Goal: Task Accomplishment & Management: Complete application form

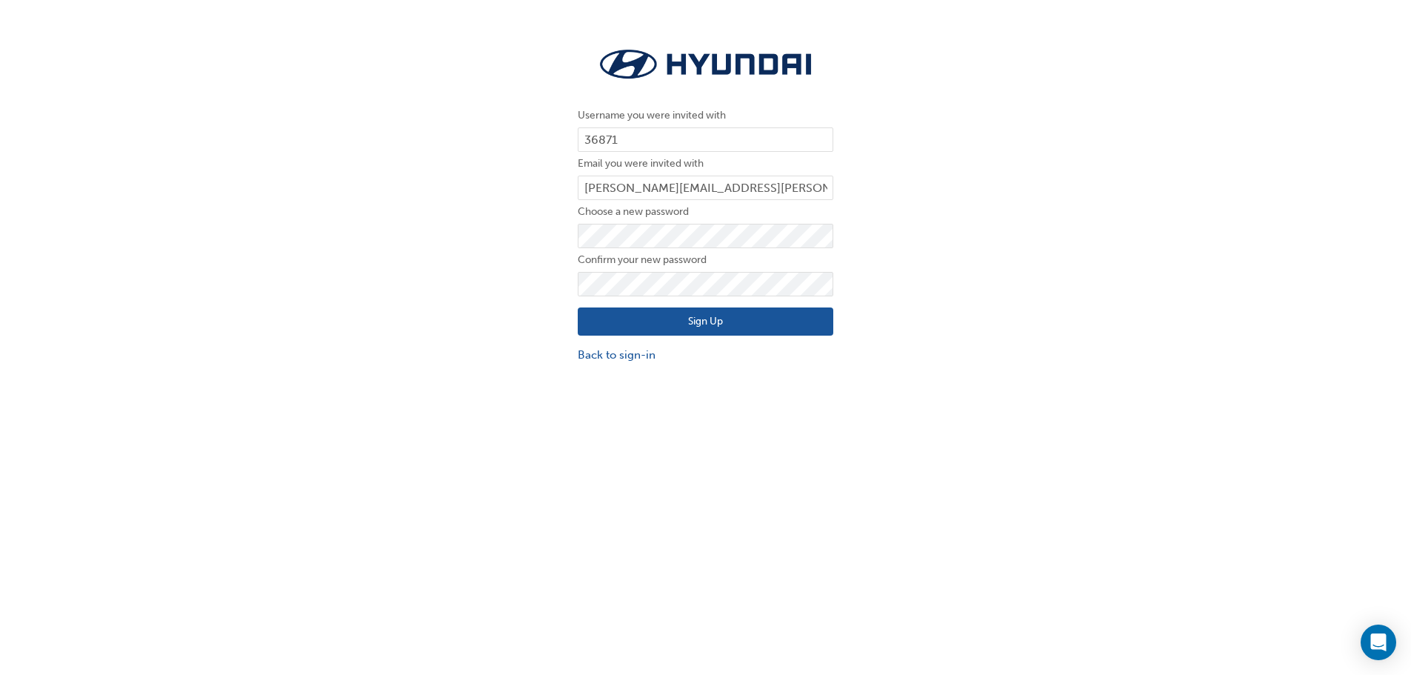
click at [507, 473] on div "Username you were invited with 36871 Email you were invited with [PERSON_NAME][…" at bounding box center [705, 370] width 1411 height 675
click at [687, 321] on button "Sign Up" at bounding box center [706, 321] width 256 height 28
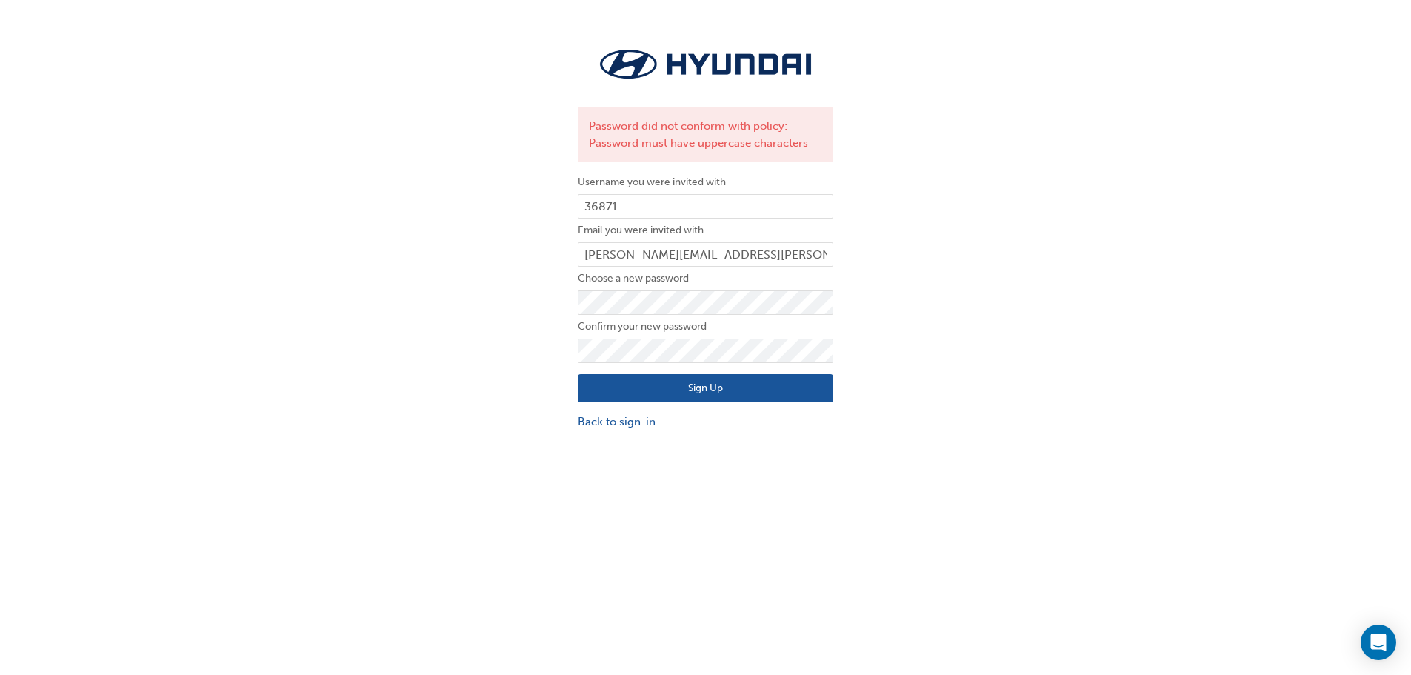
click at [620, 391] on button "Sign Up" at bounding box center [706, 388] width 256 height 28
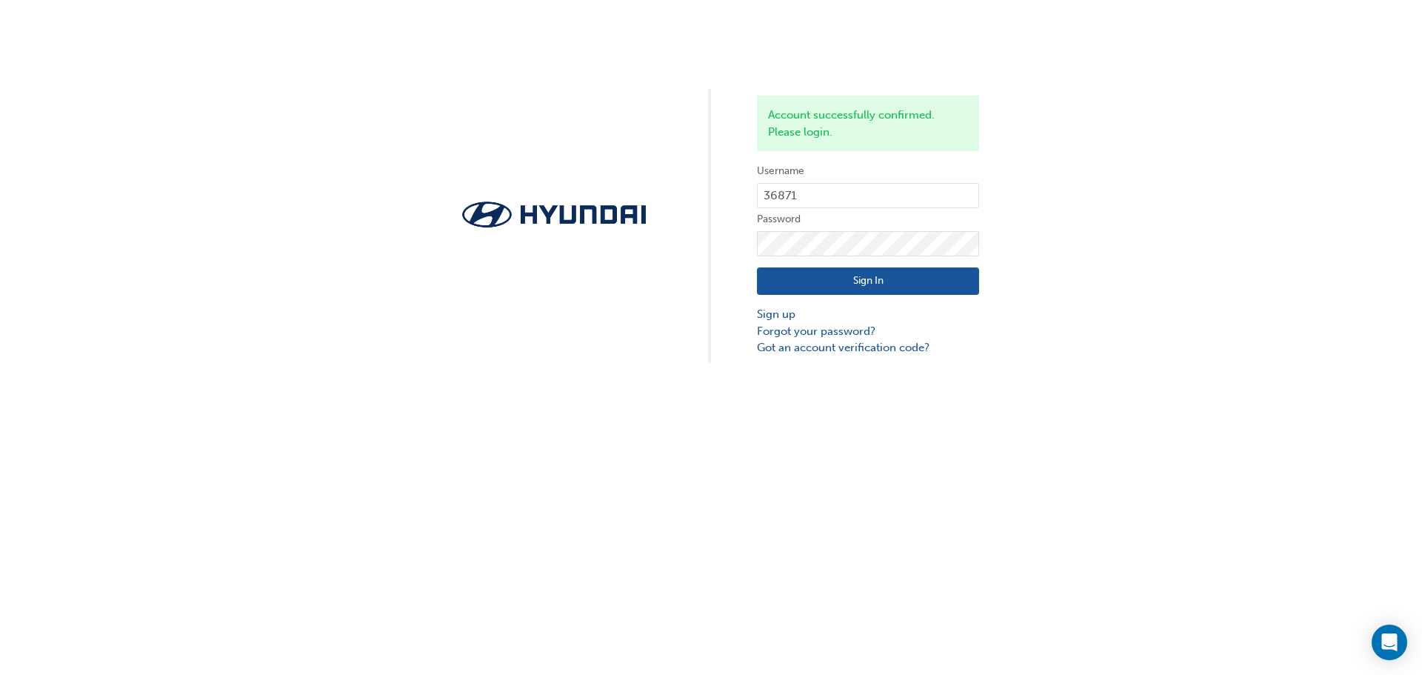
click at [861, 283] on button "Sign In" at bounding box center [868, 281] width 222 height 28
